Goal: Task Accomplishment & Management: Use online tool/utility

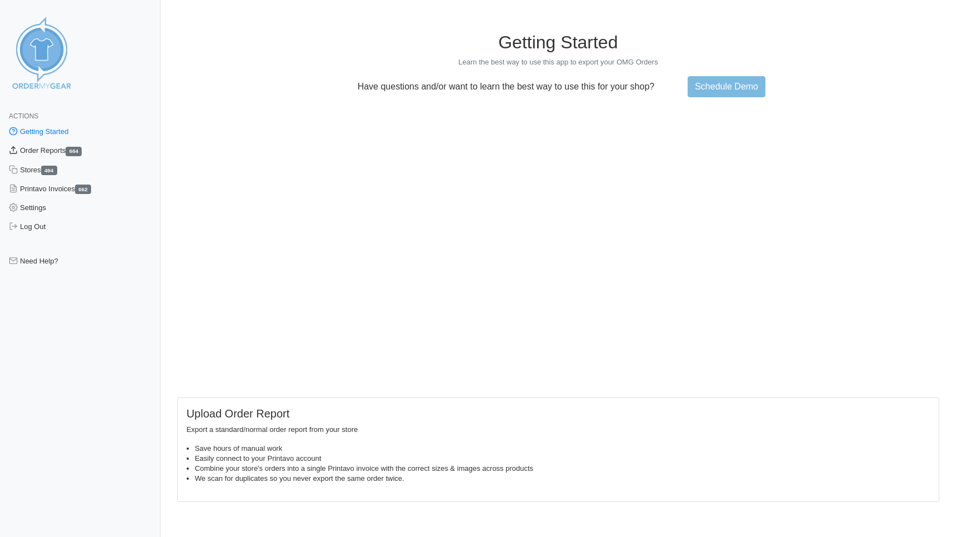
click at [61, 153] on link "Order Reports 664" at bounding box center [80, 150] width 161 height 19
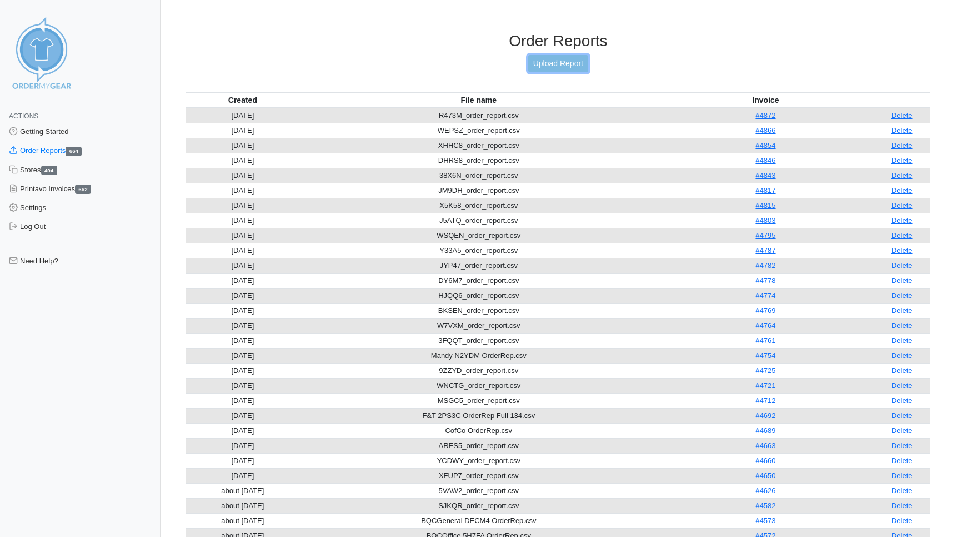
click at [552, 65] on link "Upload Report" at bounding box center [558, 63] width 60 height 17
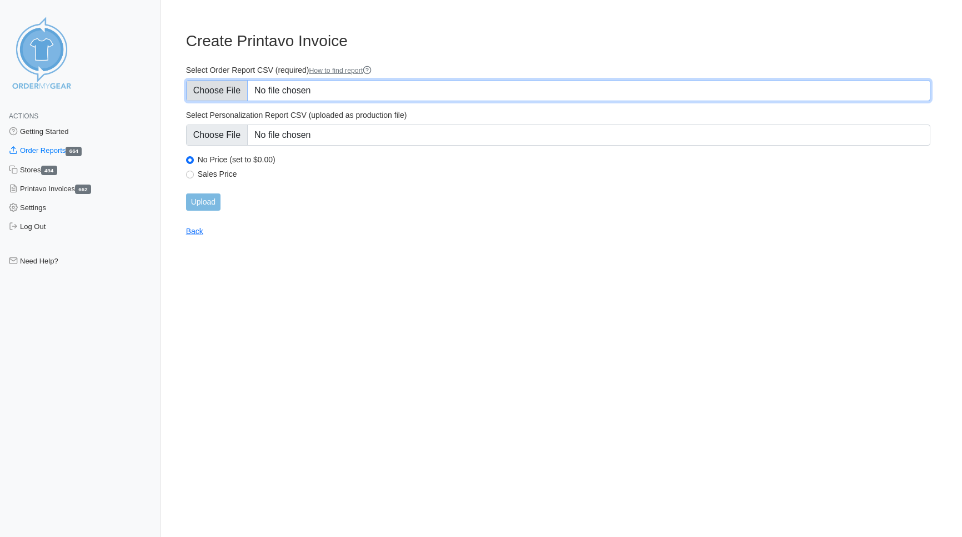
click at [222, 92] on input "Select Order Report CSV (required) How to find report" at bounding box center [558, 90] width 745 height 21
type input "C:\fakepath\N2JTJ_order_report.csv"
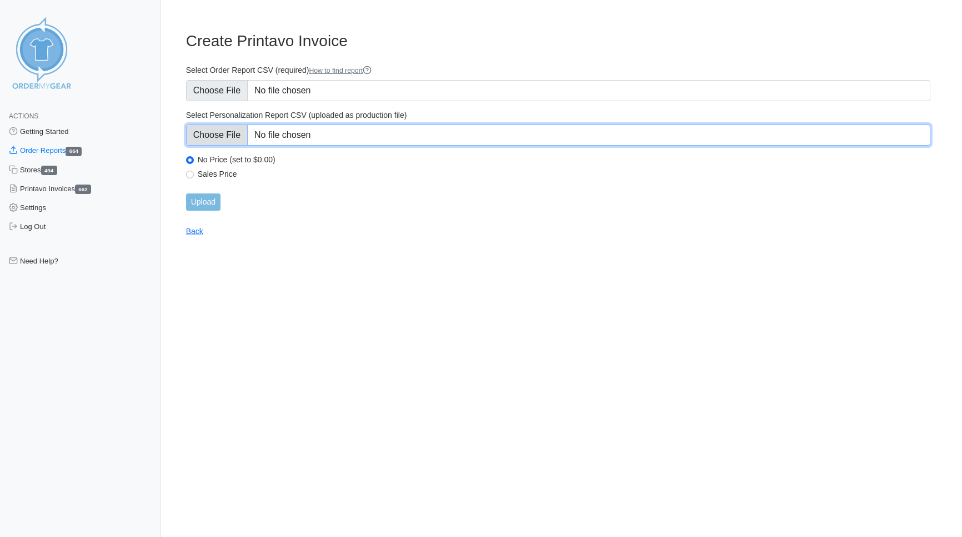
click at [209, 129] on input "Select Personalization Report CSV (uploaded as production file)" at bounding box center [558, 134] width 745 height 21
type input "C:\fakepath\N2JTJ_personalization_report.csv"
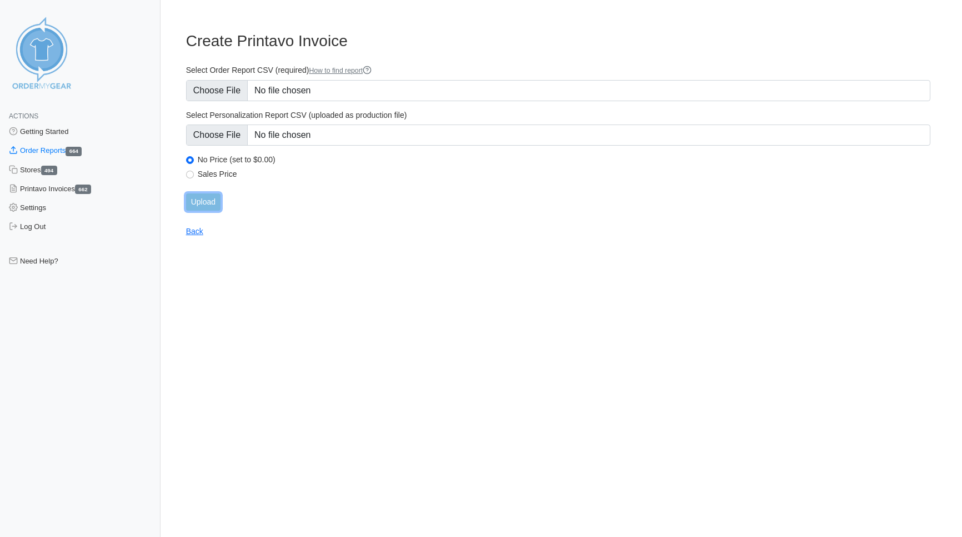
click at [206, 205] on input "Upload" at bounding box center [203, 201] width 34 height 17
